Goal: Task Accomplishment & Management: Use online tool/utility

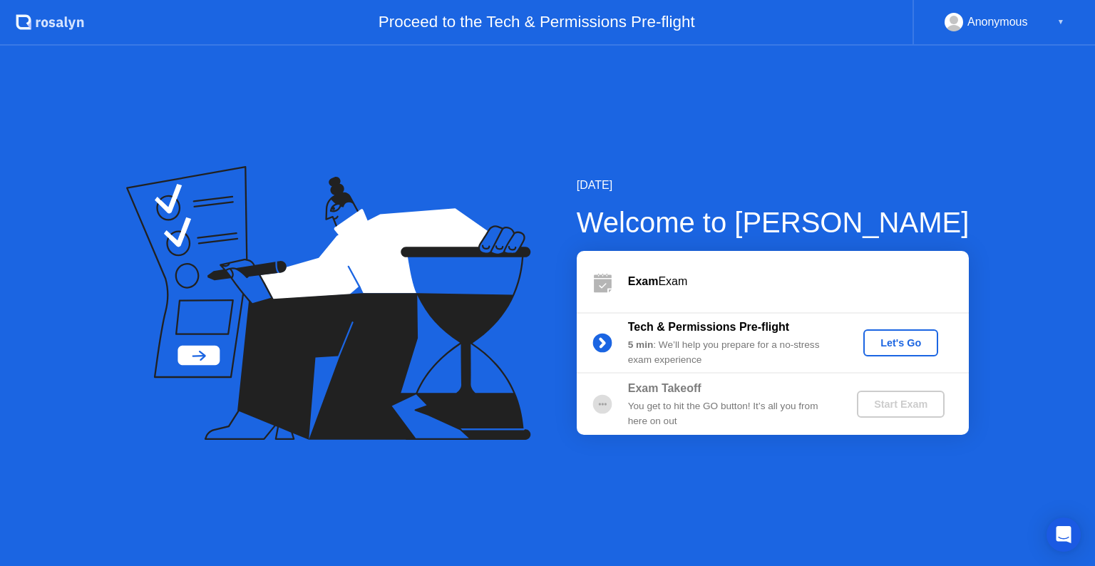
click at [899, 344] on div "Let's Go" at bounding box center [900, 342] width 63 height 11
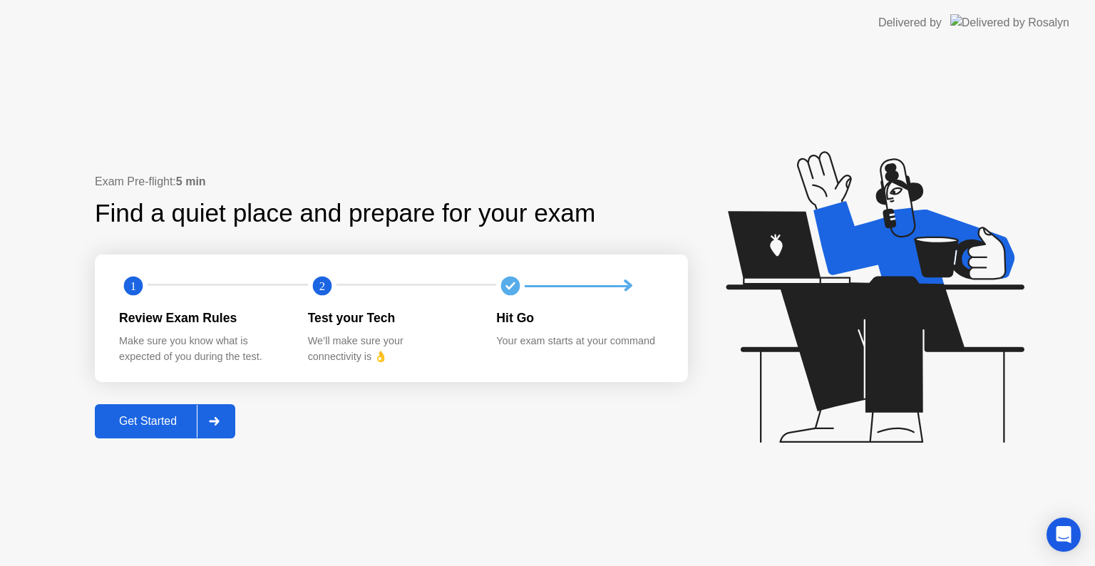
click at [147, 419] on div "Get Started" at bounding box center [148, 421] width 98 height 13
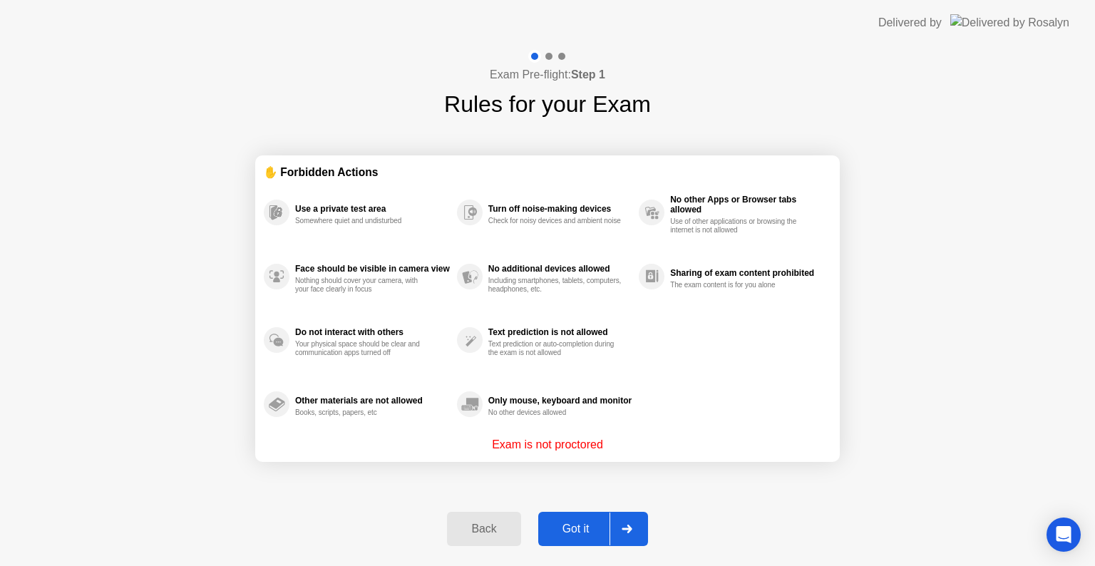
click at [579, 528] on div "Got it" at bounding box center [575, 528] width 67 height 13
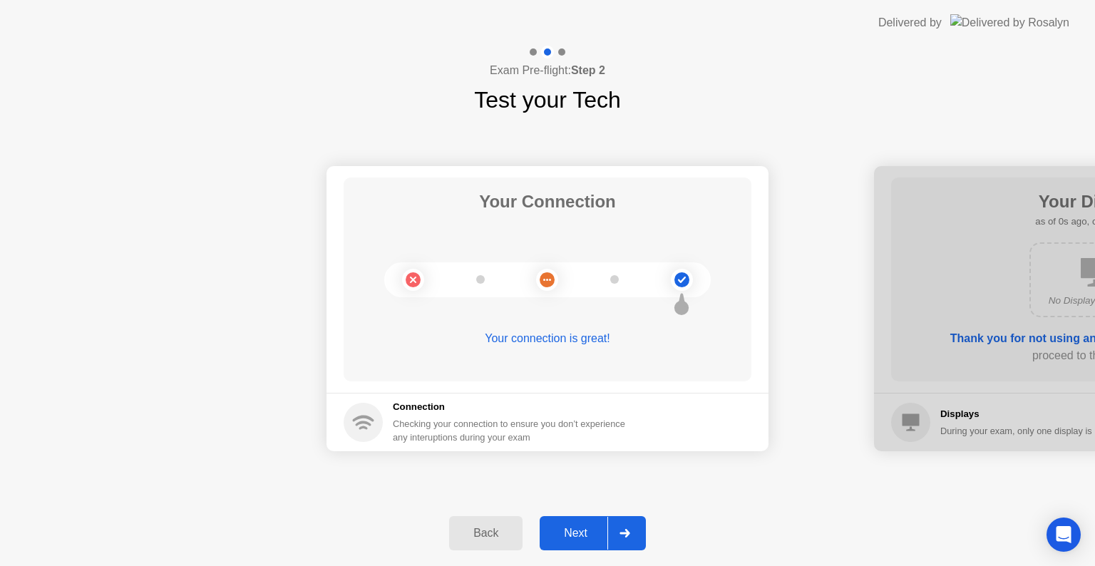
click at [579, 528] on div "Next" at bounding box center [575, 533] width 63 height 13
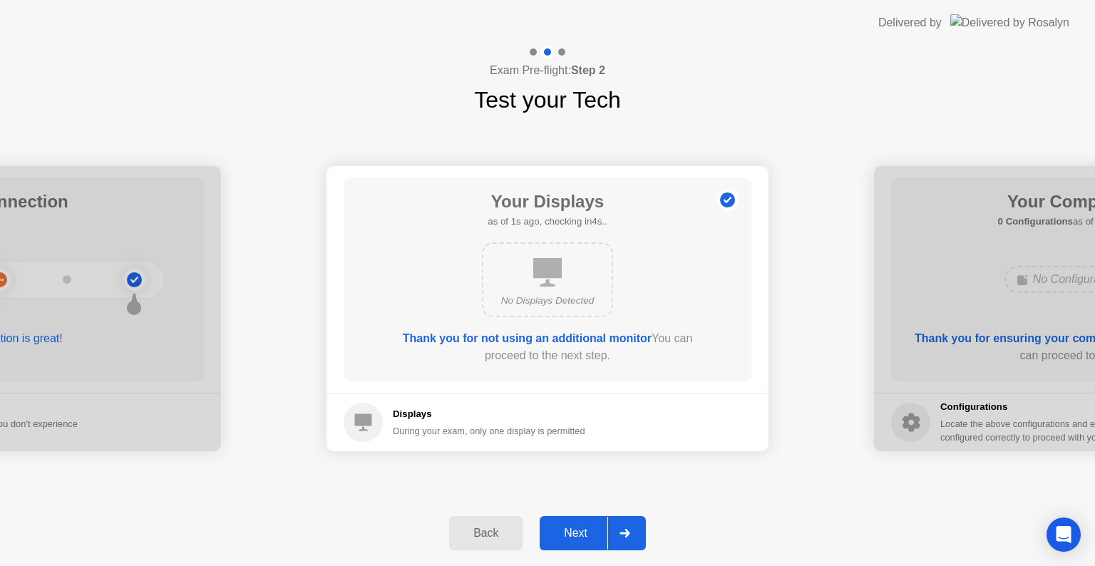
click at [579, 528] on div "Next" at bounding box center [575, 533] width 63 height 13
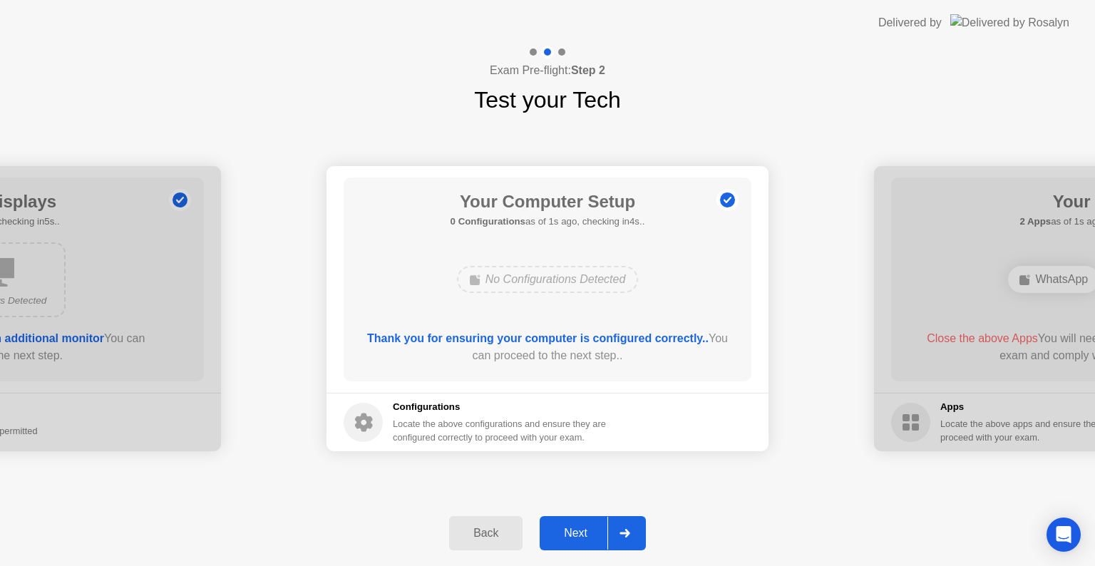
click at [579, 528] on div "Next" at bounding box center [575, 533] width 63 height 13
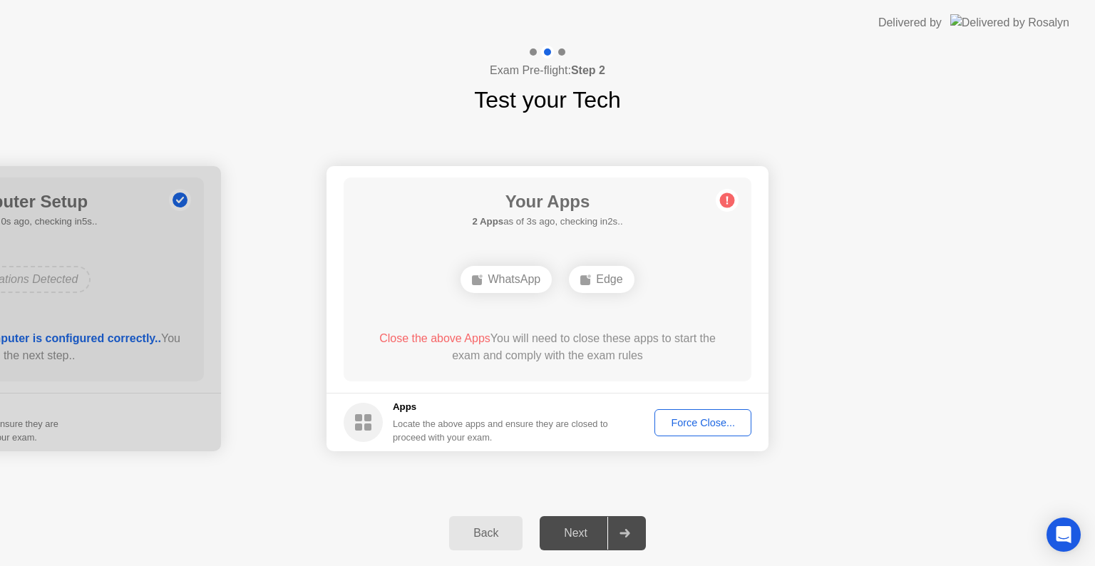
click at [721, 419] on div "Force Close..." at bounding box center [702, 422] width 87 height 11
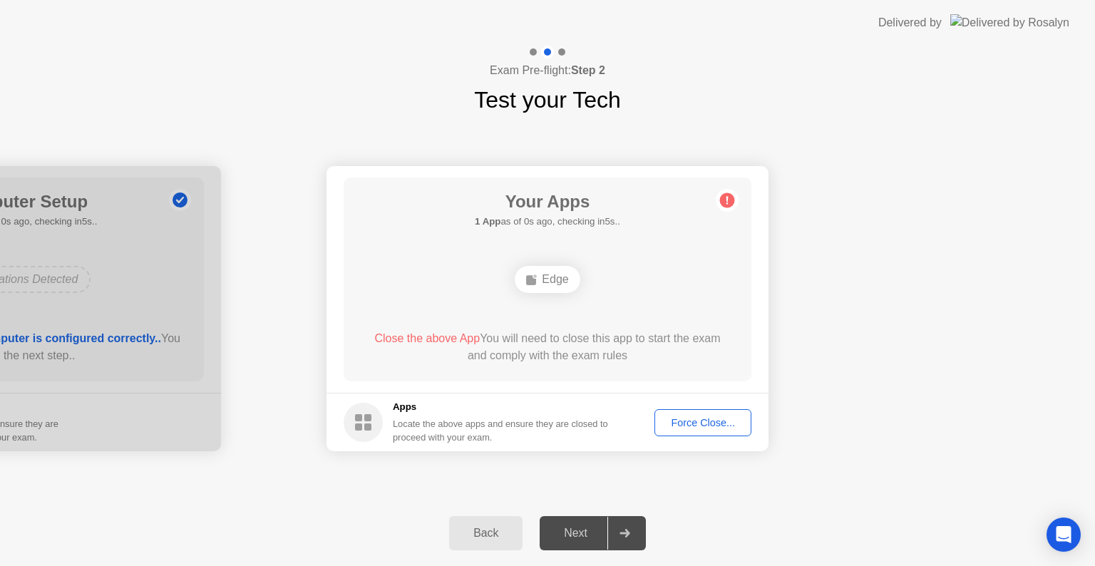
click at [696, 423] on div "Force Close..." at bounding box center [702, 422] width 87 height 11
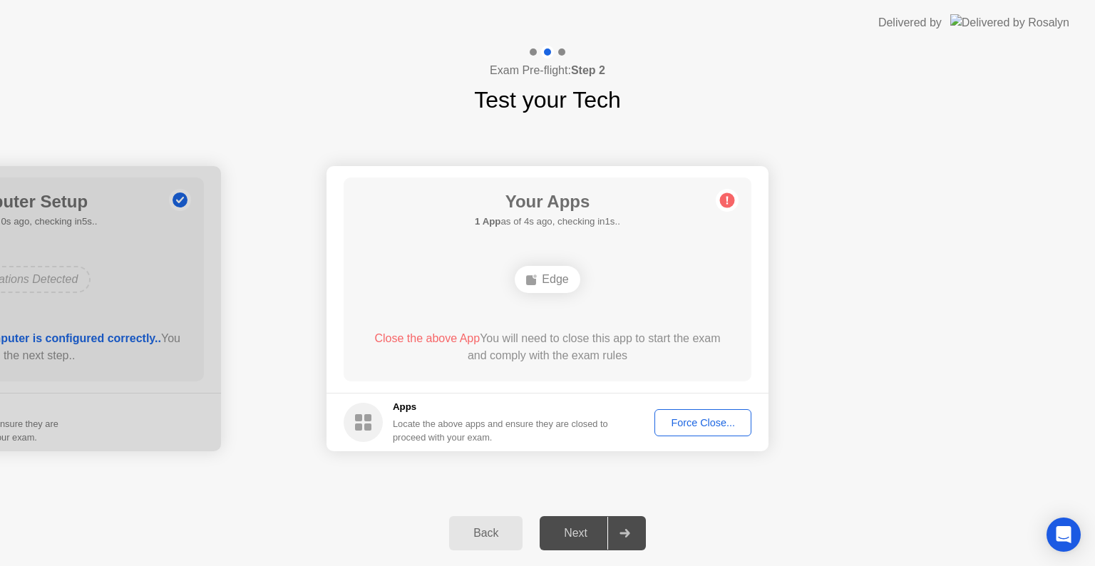
click at [703, 425] on div "Force Close..." at bounding box center [702, 422] width 87 height 11
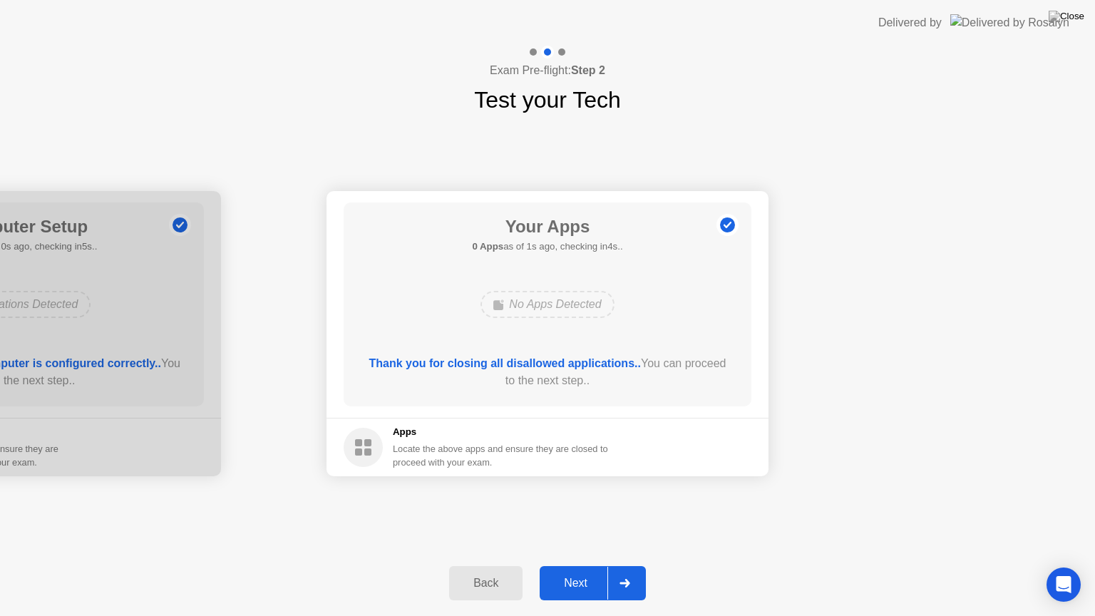
click at [571, 565] on div "Next" at bounding box center [575, 583] width 63 height 13
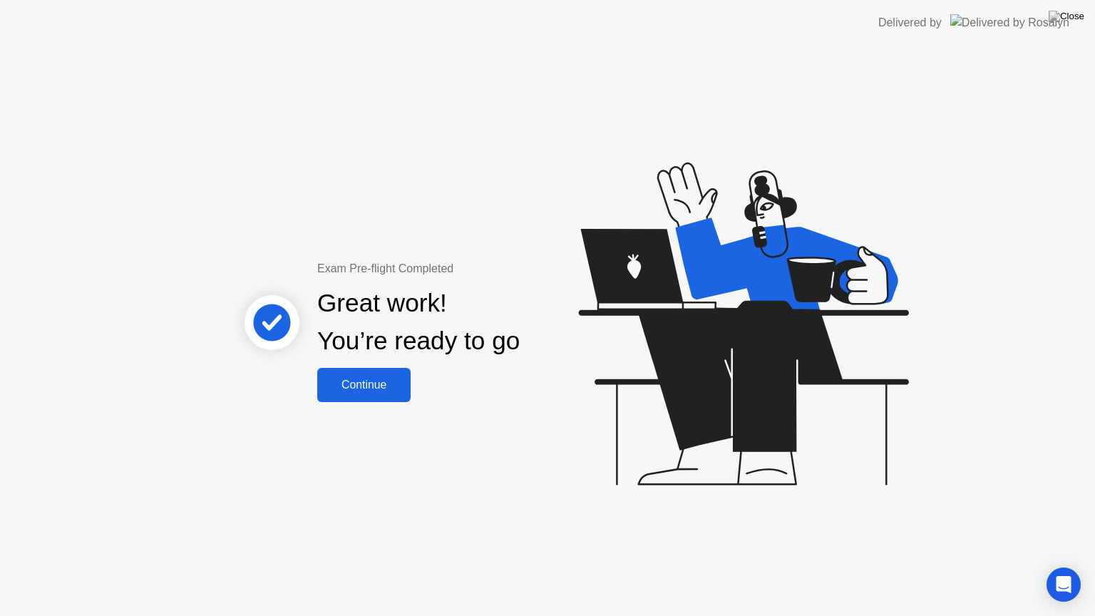
click at [386, 378] on div "Continue" at bounding box center [363, 384] width 85 height 13
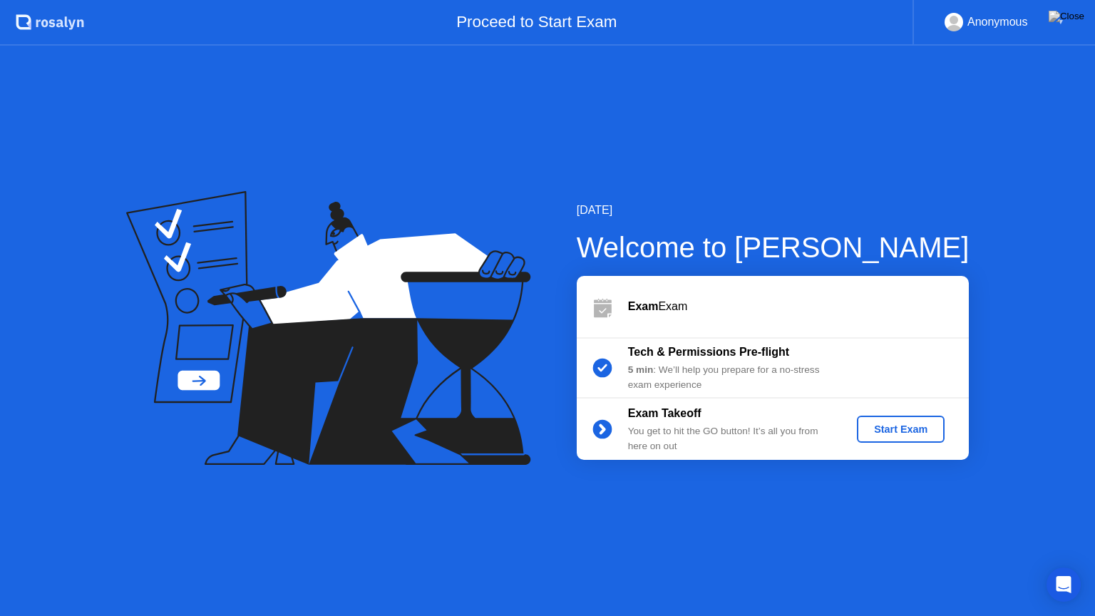
click at [909, 438] on button "Start Exam" at bounding box center [901, 429] width 88 height 27
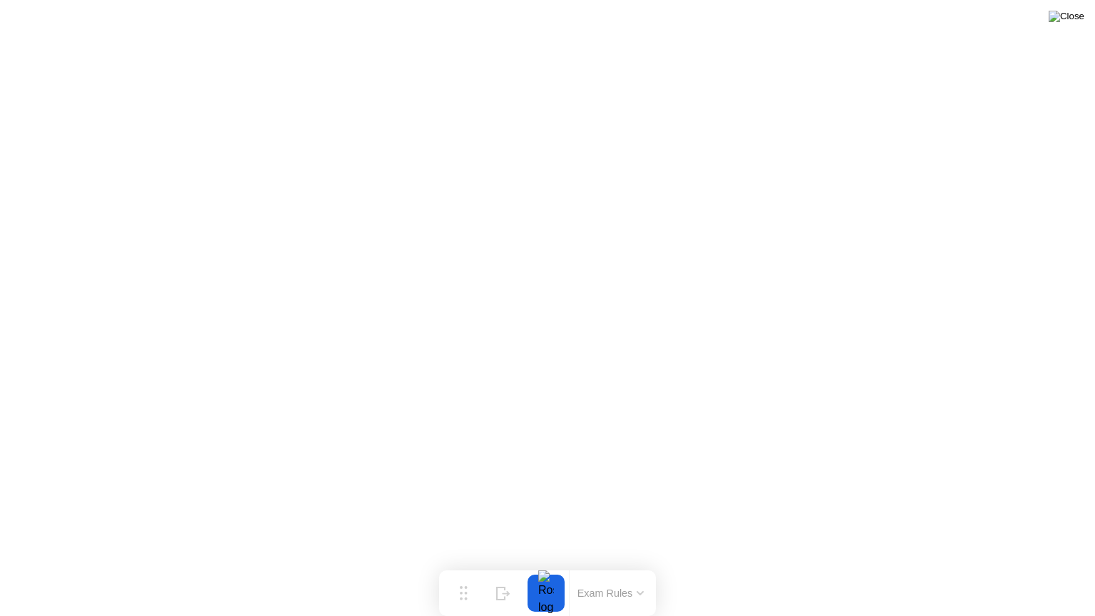
click at [1079, 16] on img at bounding box center [1066, 16] width 36 height 11
